Goal: Task Accomplishment & Management: Use online tool/utility

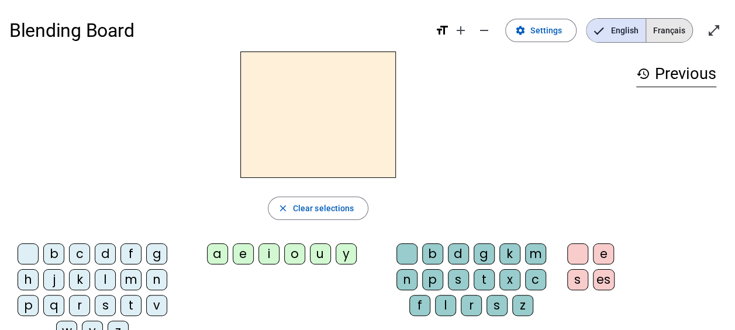
click at [673, 30] on span "Français" at bounding box center [669, 30] width 46 height 23
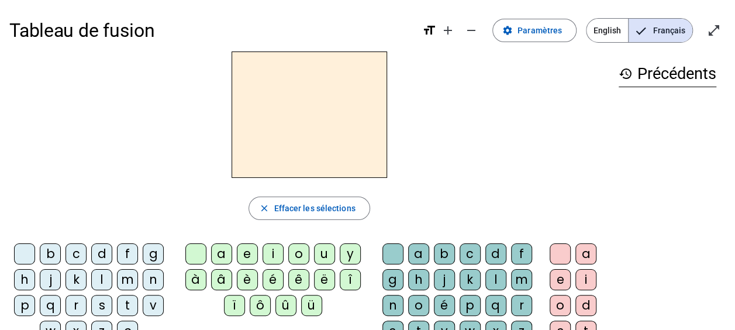
click at [154, 250] on div "g" at bounding box center [153, 253] width 21 height 21
click at [76, 304] on div "r" at bounding box center [75, 305] width 21 height 21
click at [578, 282] on div "i" at bounding box center [585, 279] width 21 height 21
click at [105, 301] on div "s" at bounding box center [101, 305] width 21 height 21
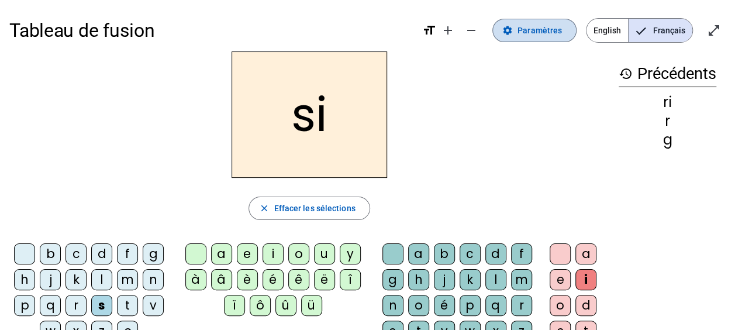
click at [531, 28] on span "Paramètres" at bounding box center [539, 30] width 44 height 14
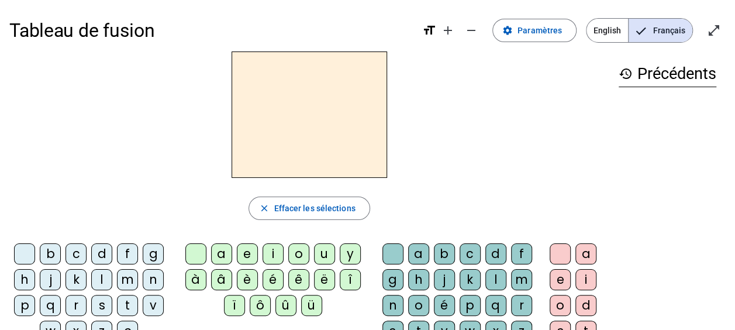
click at [78, 303] on div "r" at bounding box center [75, 305] width 21 height 21
click at [265, 253] on div "i" at bounding box center [272, 253] width 21 height 21
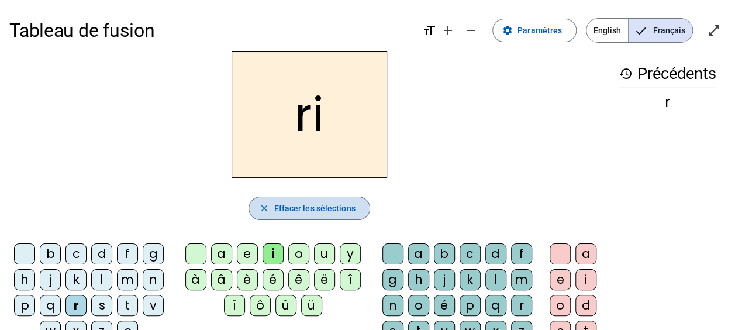
click at [272, 208] on span "button" at bounding box center [309, 208] width 120 height 28
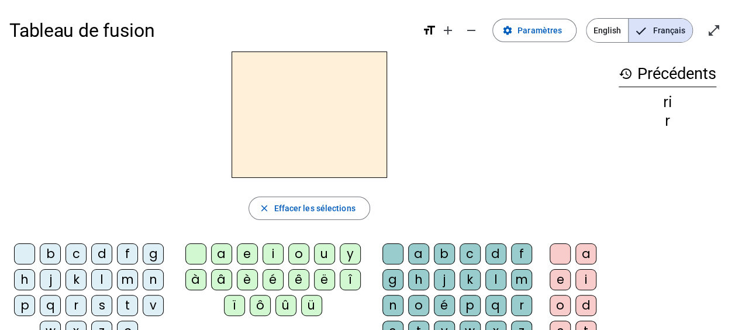
click at [145, 253] on div "g" at bounding box center [153, 253] width 21 height 21
click at [68, 306] on div "r" at bounding box center [75, 305] width 21 height 21
click at [274, 252] on div "i" at bounding box center [272, 253] width 21 height 21
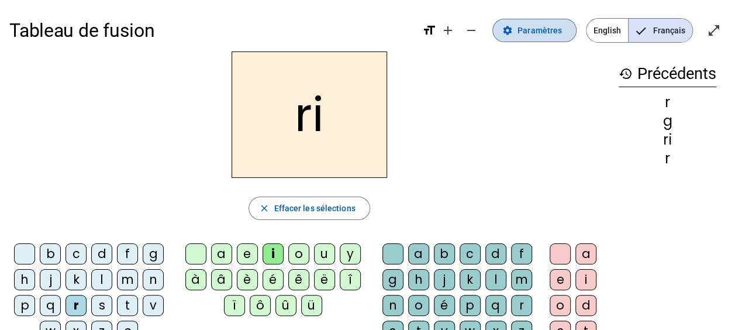
click at [534, 34] on span "Paramètres" at bounding box center [539, 30] width 44 height 14
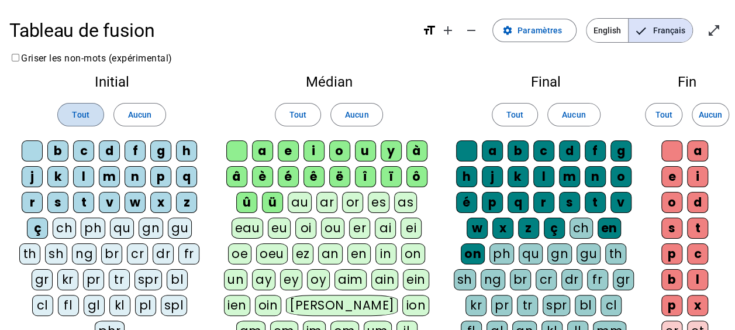
click at [80, 126] on span at bounding box center [80, 115] width 45 height 28
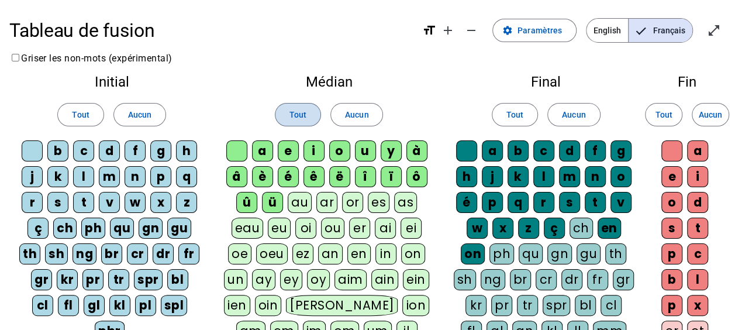
click at [288, 116] on span at bounding box center [297, 115] width 45 height 28
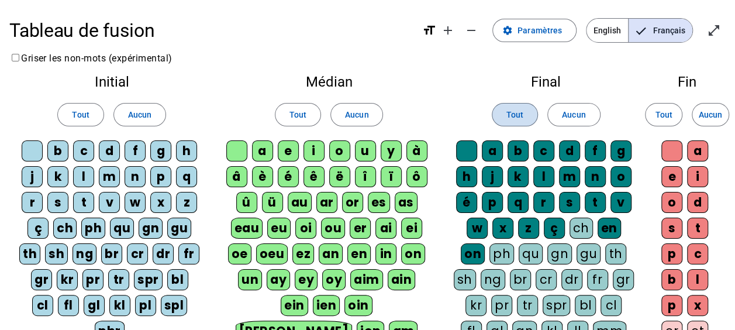
click at [510, 122] on span at bounding box center [514, 115] width 45 height 28
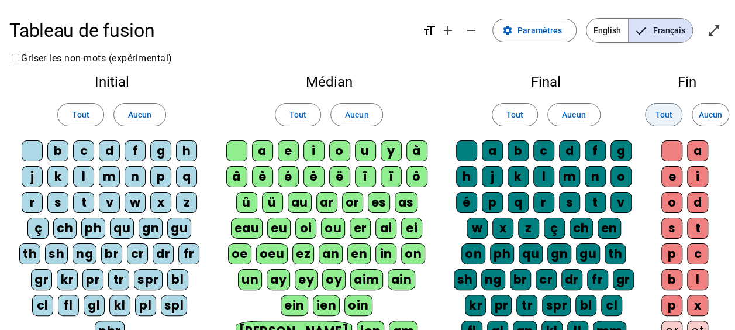
click at [666, 123] on span at bounding box center [663, 115] width 36 height 28
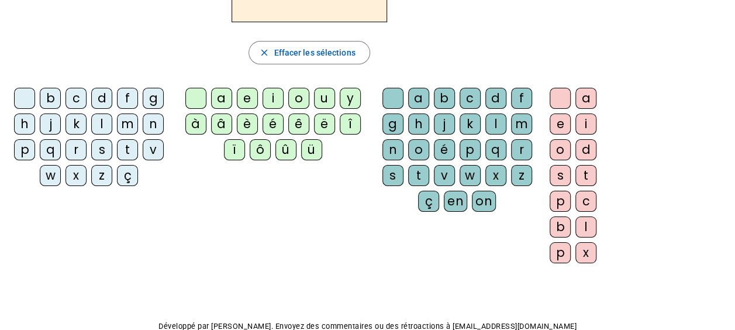
scroll to position [147, 0]
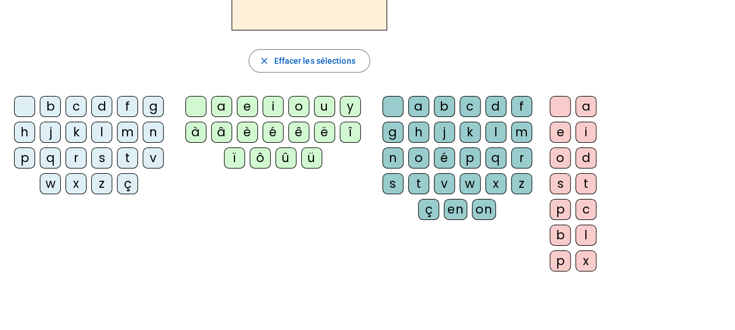
click at [156, 110] on div "g" at bounding box center [153, 106] width 21 height 21
click at [519, 158] on div "r" at bounding box center [521, 157] width 21 height 21
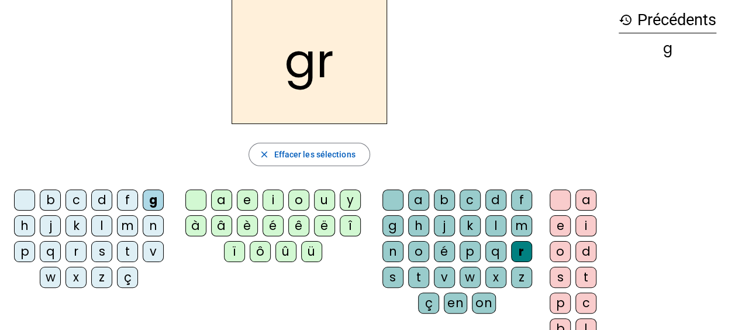
scroll to position [38, 0]
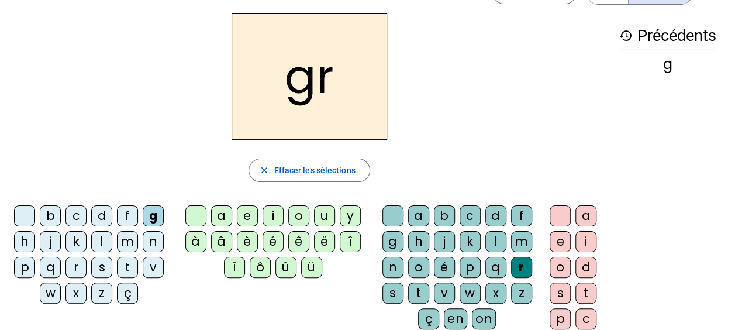
click at [590, 242] on div "i" at bounding box center [585, 241] width 21 height 21
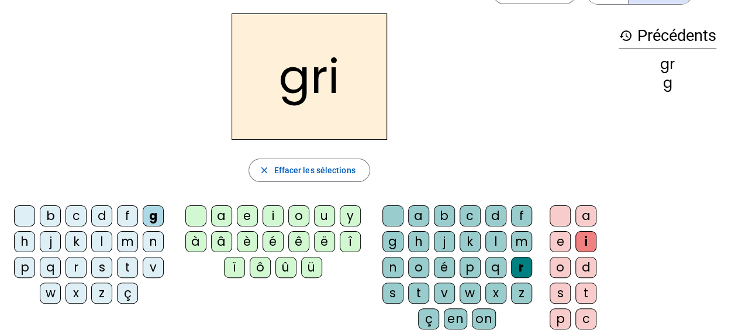
click at [558, 291] on div "s" at bounding box center [560, 292] width 21 height 21
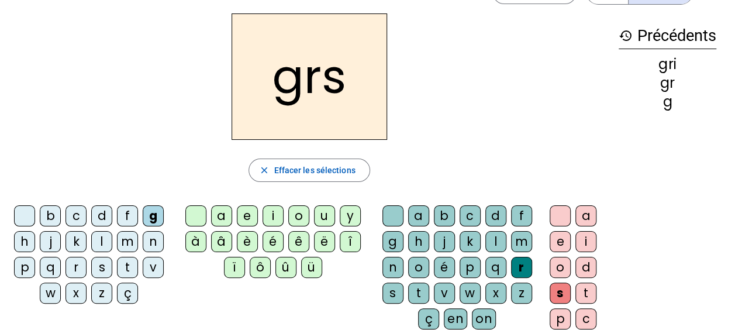
click at [585, 237] on div "i" at bounding box center [585, 241] width 21 height 21
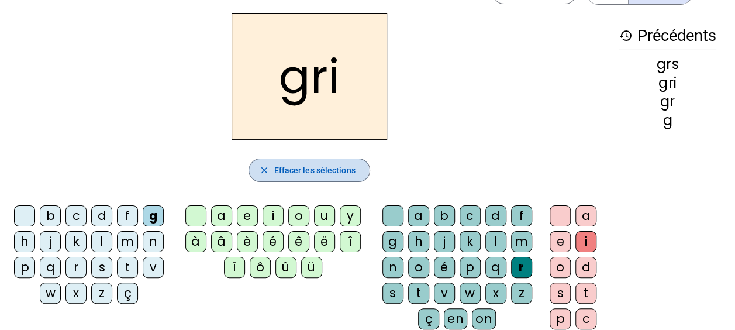
click at [284, 170] on span "Effacer les sélections" at bounding box center [314, 170] width 81 height 14
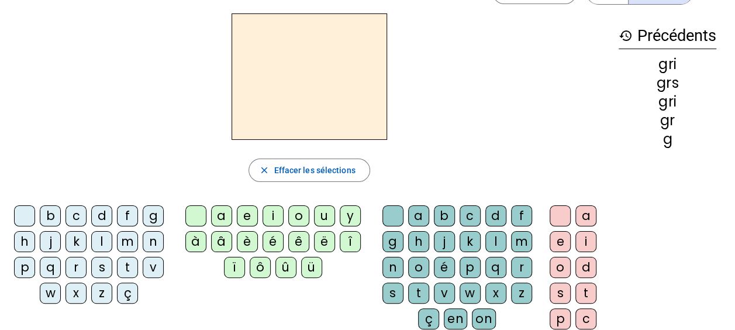
click at [153, 215] on div "g" at bounding box center [153, 215] width 21 height 21
click at [512, 267] on div "r" at bounding box center [521, 267] width 21 height 21
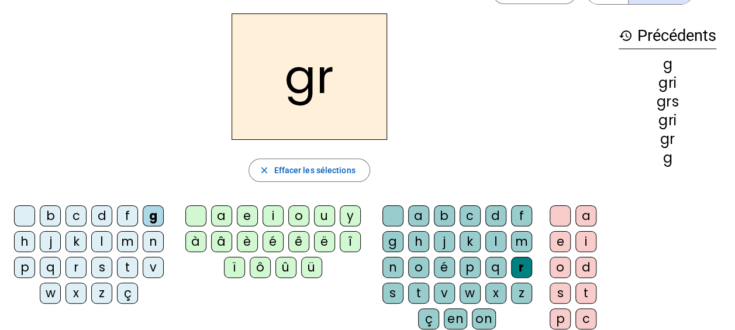
click at [558, 261] on div "o" at bounding box center [560, 267] width 21 height 21
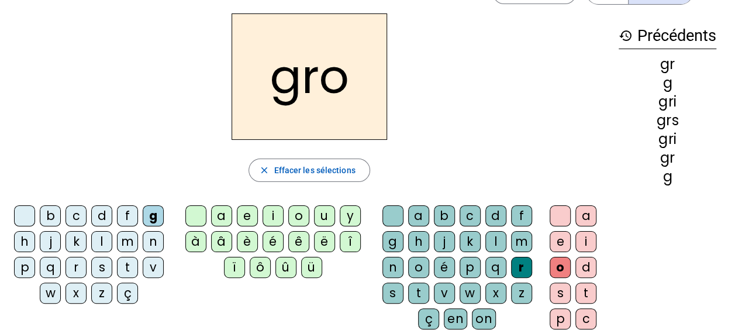
click at [558, 292] on div "s" at bounding box center [560, 292] width 21 height 21
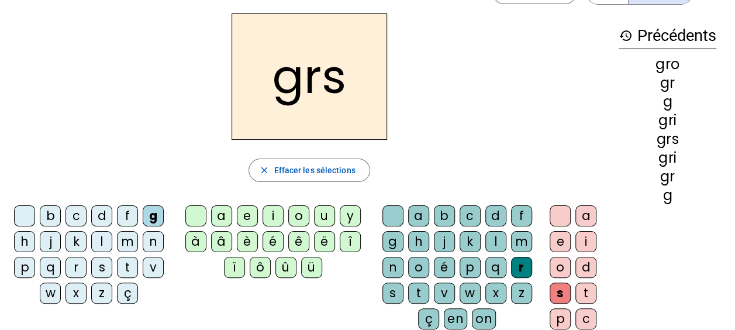
click at [557, 269] on div "o" at bounding box center [560, 267] width 21 height 21
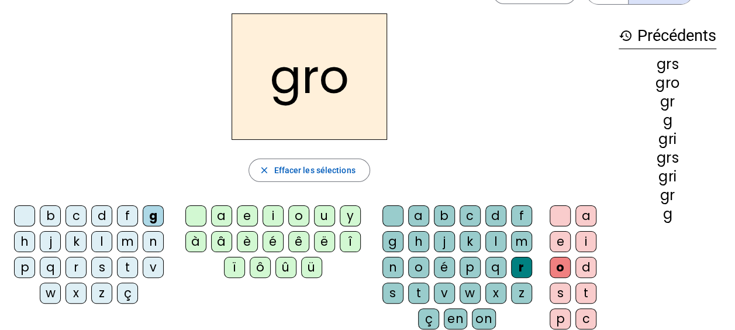
click at [399, 288] on div "s" at bounding box center [392, 292] width 21 height 21
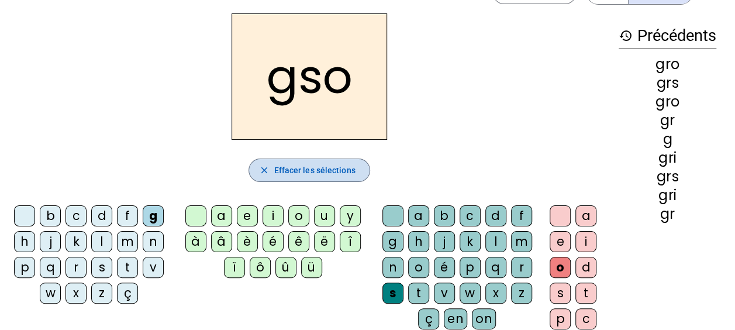
click at [309, 162] on span "button" at bounding box center [309, 170] width 120 height 28
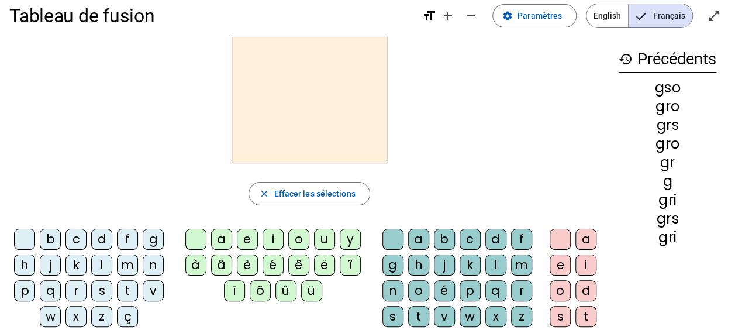
scroll to position [0, 0]
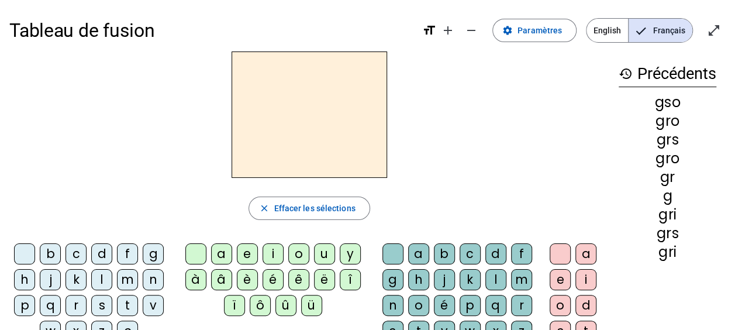
click at [153, 255] on div "g" at bounding box center [153, 253] width 21 height 21
click at [492, 282] on div "l" at bounding box center [495, 279] width 21 height 21
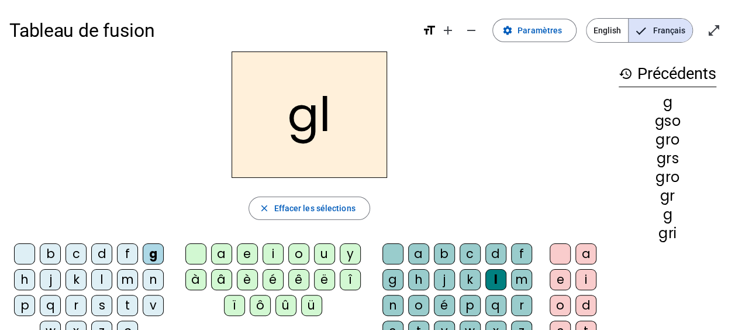
click at [585, 281] on div "i" at bounding box center [585, 279] width 21 height 21
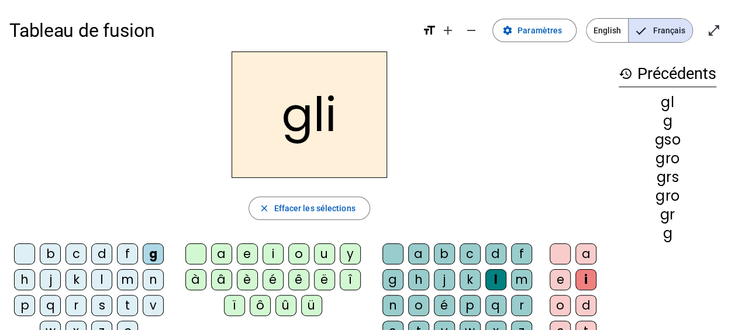
click at [392, 324] on div "s" at bounding box center [392, 330] width 21 height 21
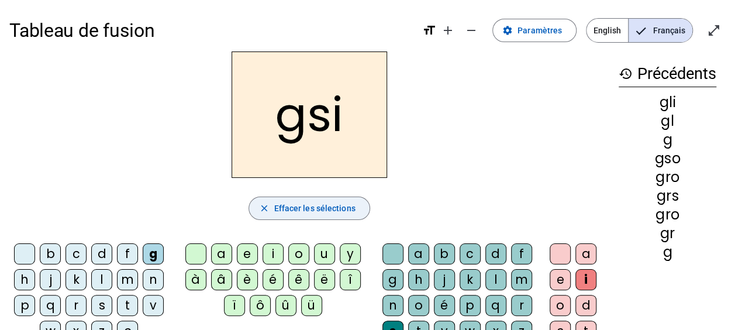
click at [285, 203] on span "Effacer les sélections" at bounding box center [314, 208] width 81 height 14
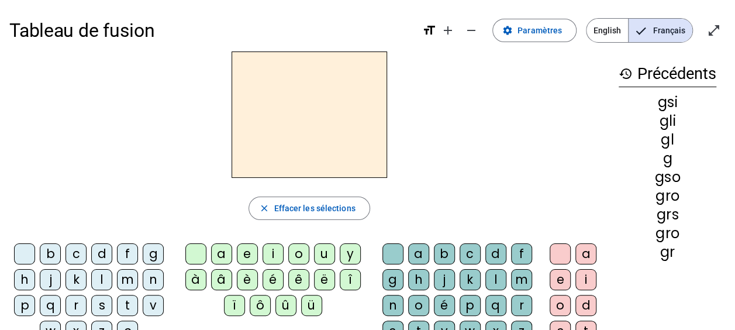
click at [154, 246] on div "g" at bounding box center [153, 253] width 21 height 21
click at [504, 277] on letter-bubble "l" at bounding box center [498, 282] width 26 height 26
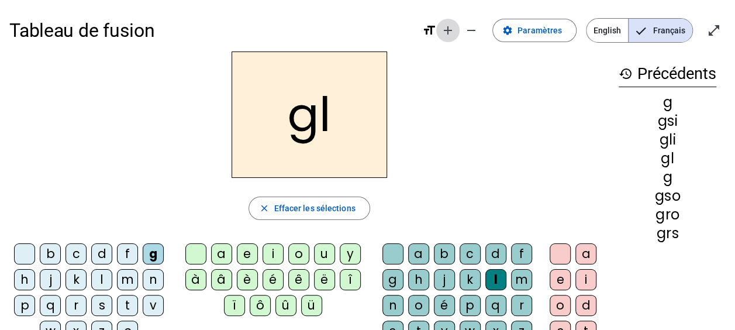
click at [452, 28] on mat-icon "add" at bounding box center [448, 30] width 14 height 14
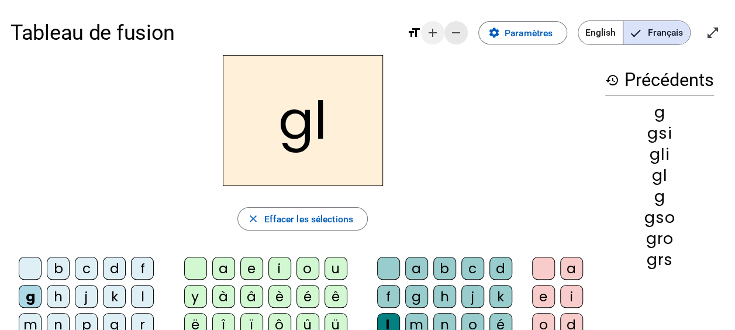
click at [452, 28] on mat-icon "remove" at bounding box center [456, 33] width 14 height 14
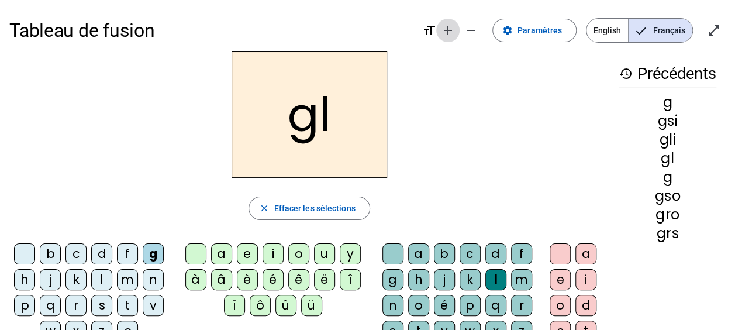
click at [452, 28] on mat-icon "add" at bounding box center [448, 30] width 14 height 14
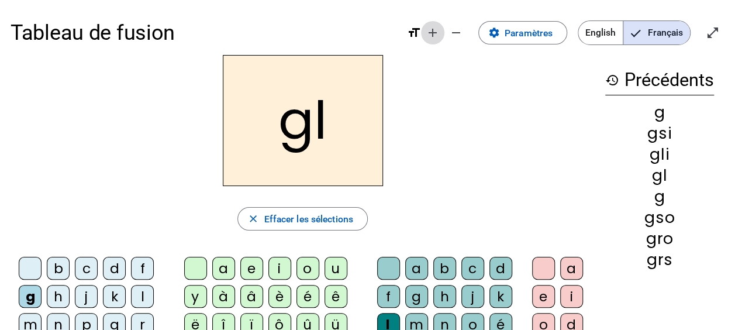
click at [419, 31] on span "Augmenter la taille de la police" at bounding box center [433, 33] width 28 height 28
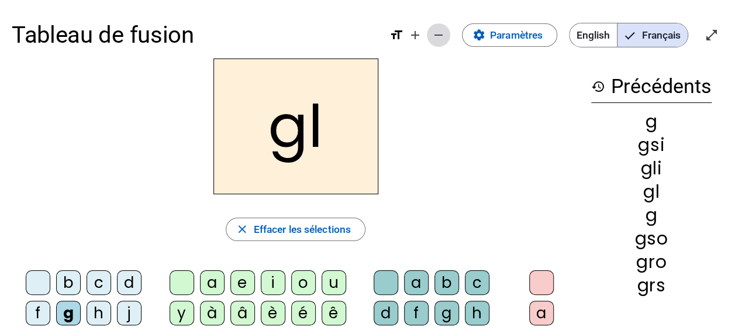
click at [437, 32] on mat-icon "remove" at bounding box center [438, 35] width 14 height 14
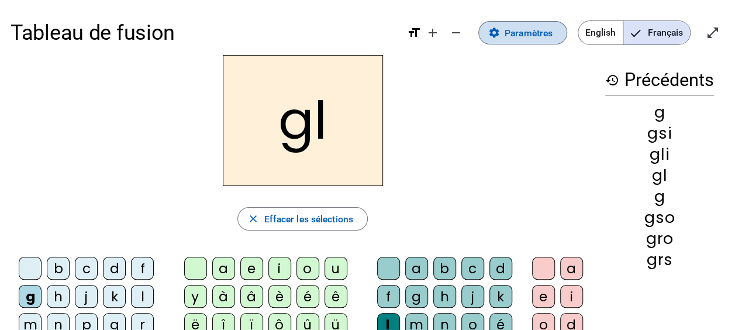
click at [500, 35] on span at bounding box center [523, 33] width 88 height 28
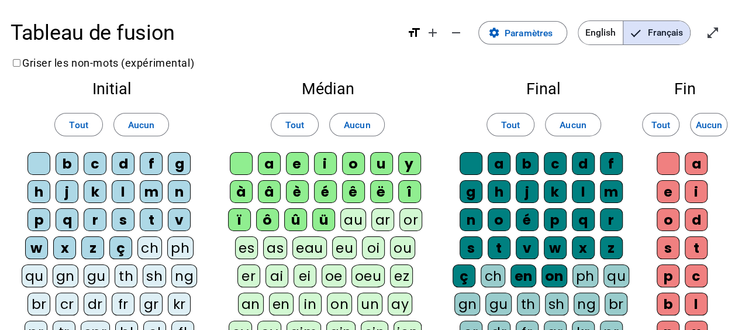
click at [417, 34] on mat-icon "format_size" at bounding box center [414, 33] width 14 height 14
click at [436, 33] on mat-icon "add" at bounding box center [433, 33] width 14 height 14
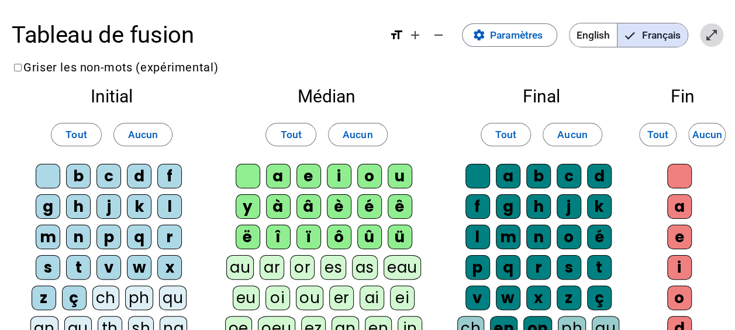
click at [714, 37] on mat-icon "open_in_full" at bounding box center [711, 35] width 14 height 14
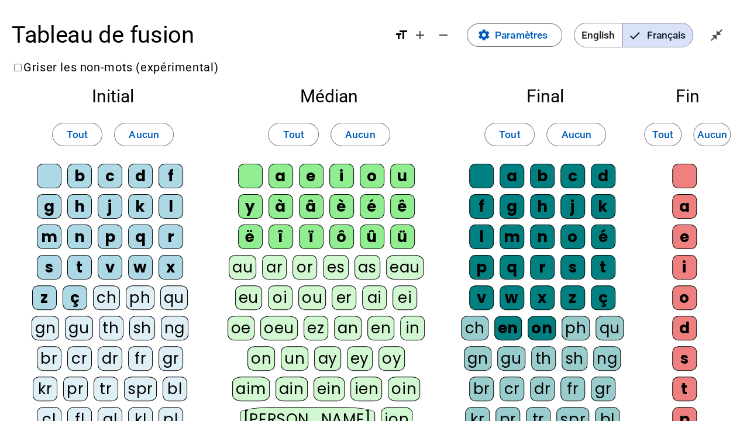
click at [471, 85] on div "Final Tout Aucun a b c d f g h j k l m n o é p q r s t v w x z ç ch en on ph qu…" at bounding box center [545, 308] width 202 height 464
click at [716, 37] on mat-icon "close_fullscreen" at bounding box center [716, 35] width 14 height 14
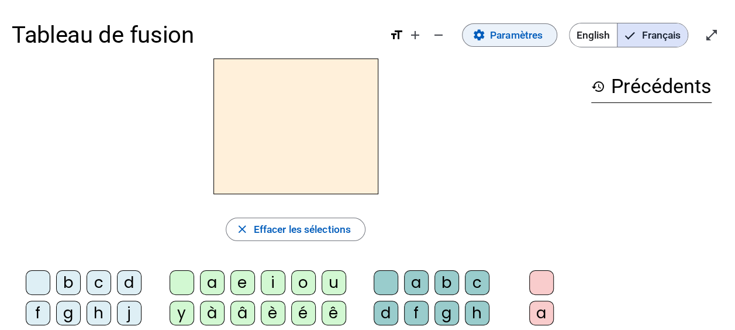
click at [522, 37] on span "Paramètres" at bounding box center [516, 35] width 53 height 18
click at [66, 309] on div "g" at bounding box center [68, 312] width 25 height 25
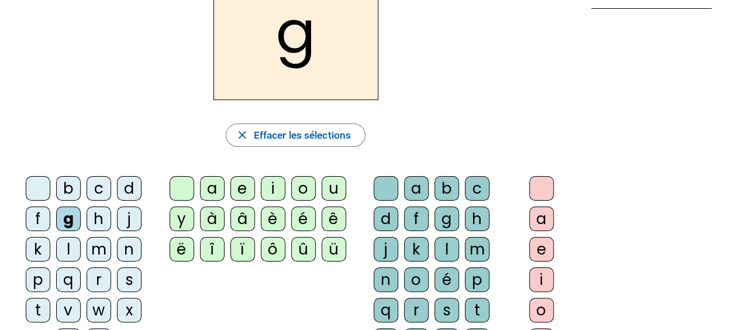
scroll to position [101, 0]
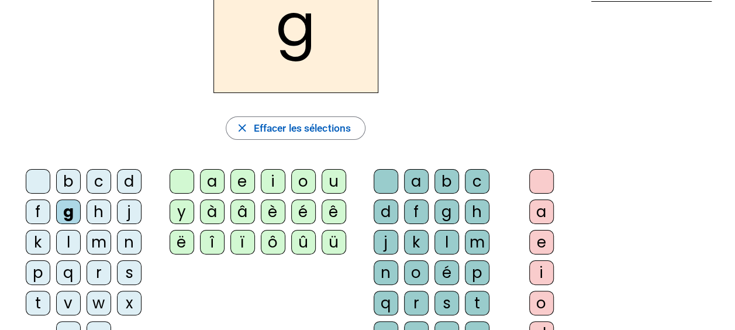
click at [420, 295] on div "r" at bounding box center [416, 303] width 25 height 25
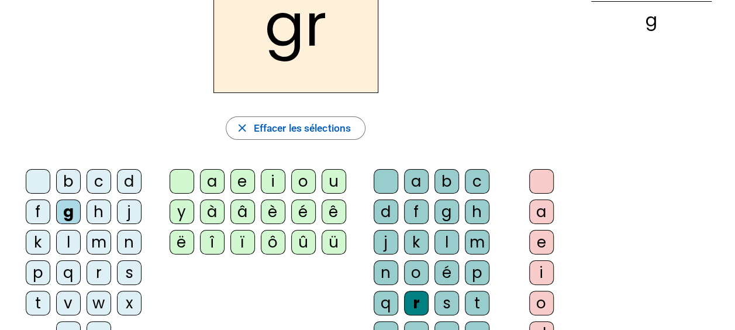
click at [544, 269] on div "i" at bounding box center [541, 272] width 25 height 25
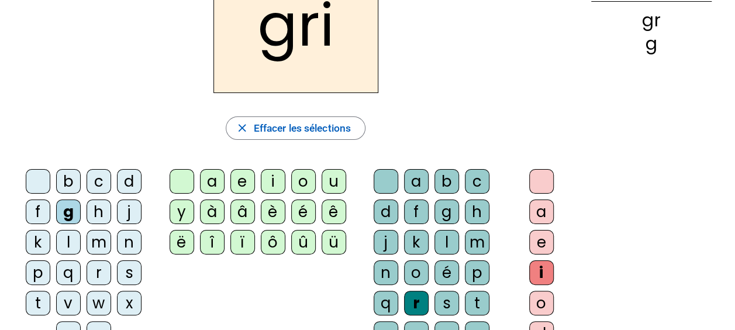
click at [440, 298] on div "s" at bounding box center [446, 303] width 25 height 25
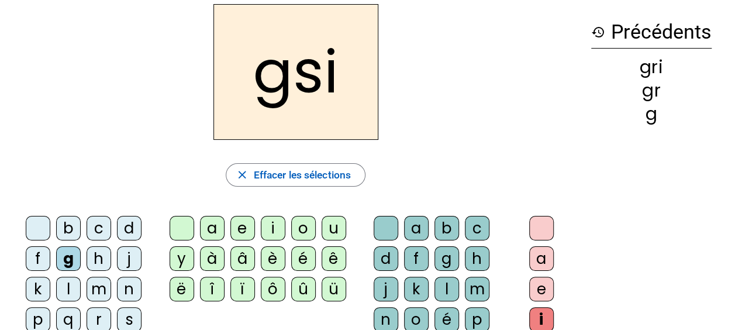
scroll to position [0, 0]
